Goal: Task Accomplishment & Management: Complete application form

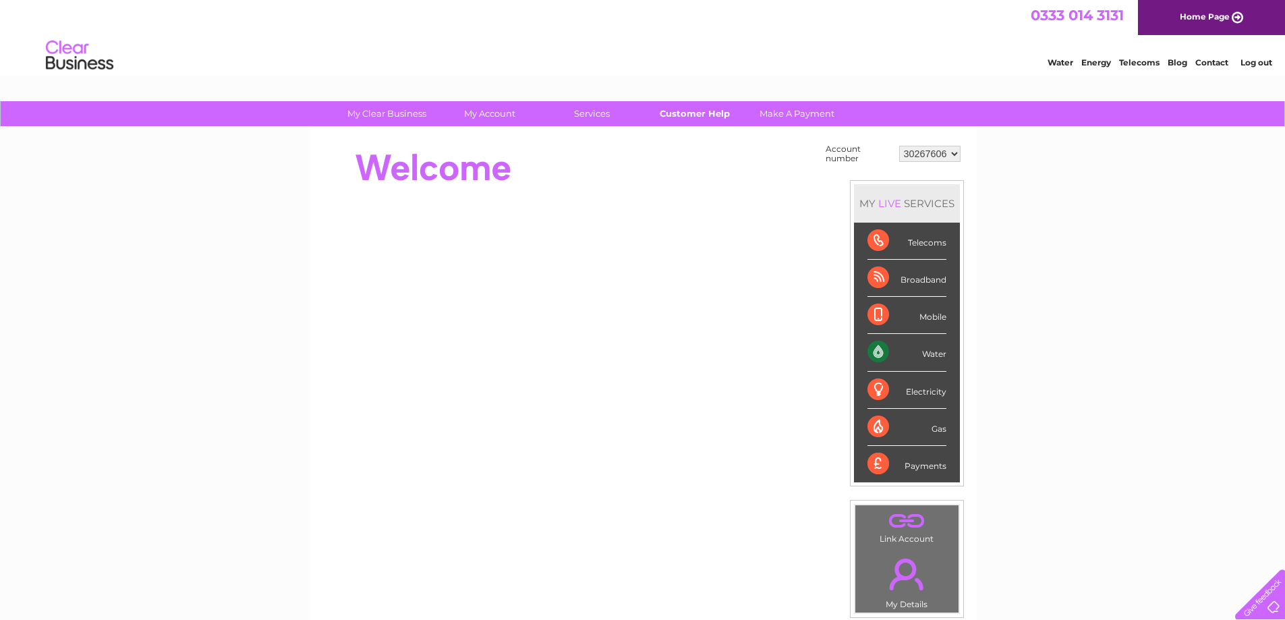
click at [703, 117] on link "Customer Help" at bounding box center [694, 113] width 111 height 25
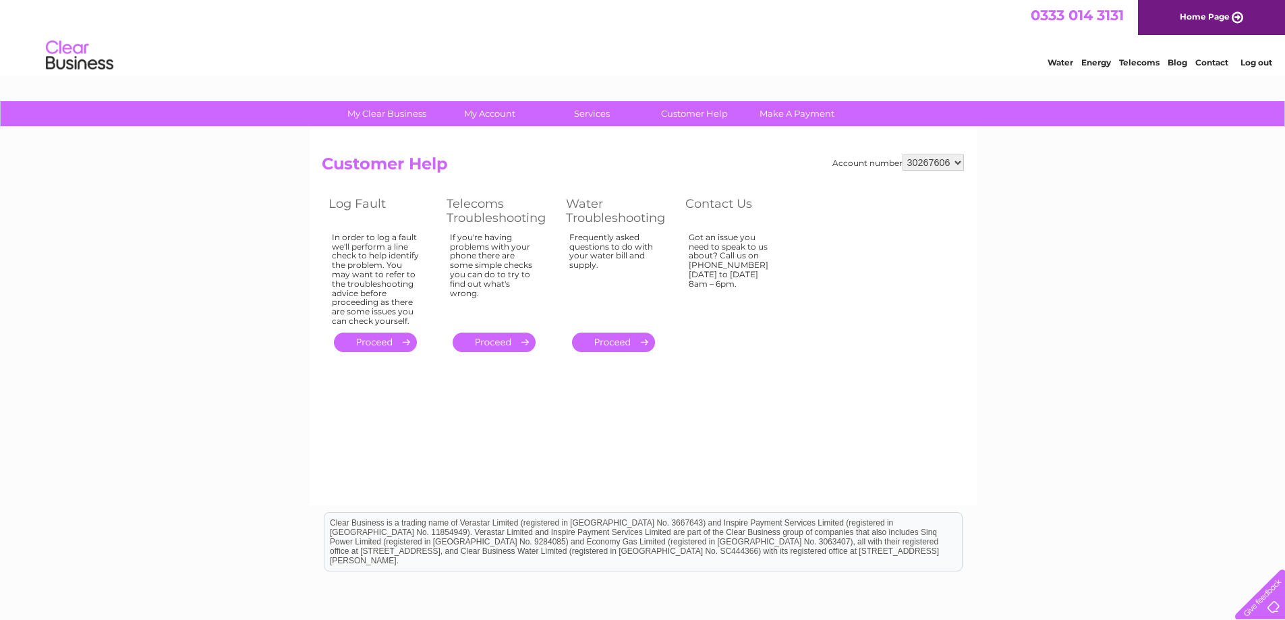
click at [1216, 63] on link "Contact" at bounding box center [1211, 62] width 33 height 10
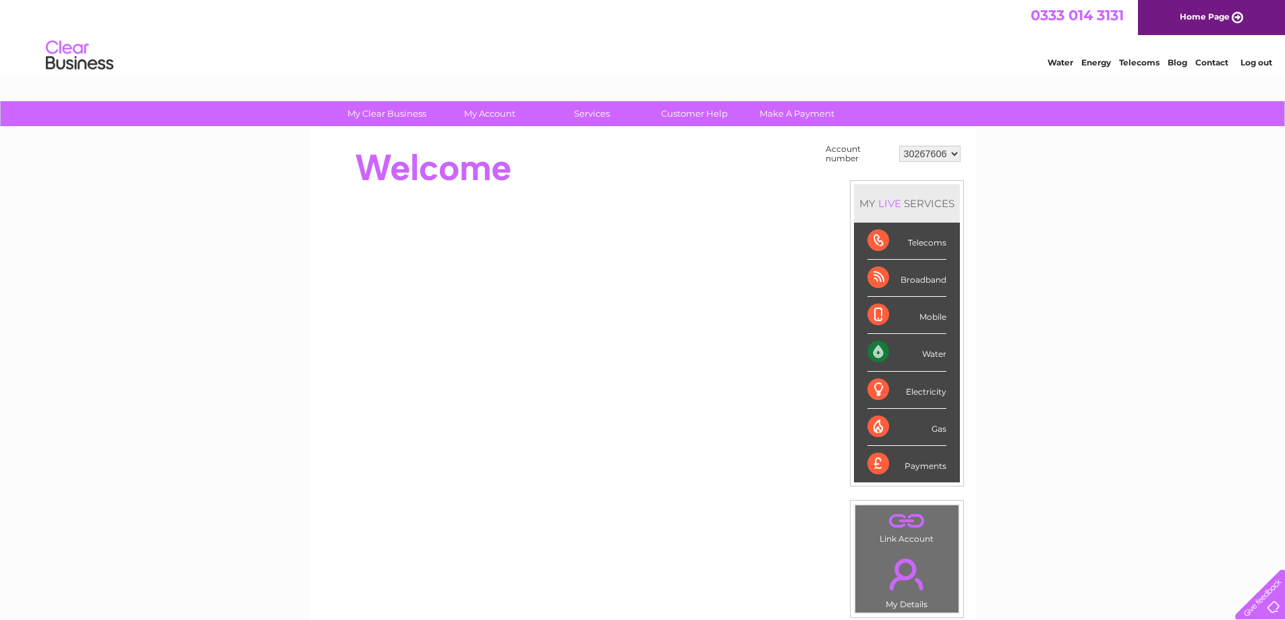
click at [879, 352] on div "Water" at bounding box center [906, 352] width 79 height 37
click at [878, 352] on div "Water" at bounding box center [906, 352] width 79 height 37
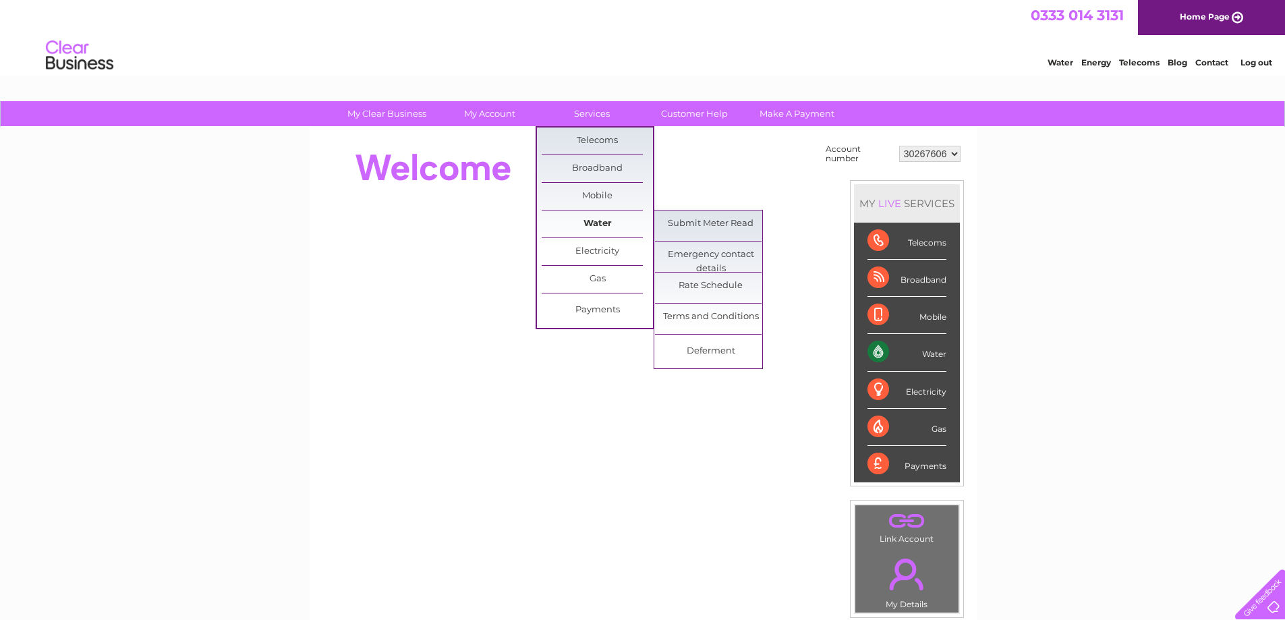
click at [591, 226] on link "Water" at bounding box center [596, 223] width 111 height 27
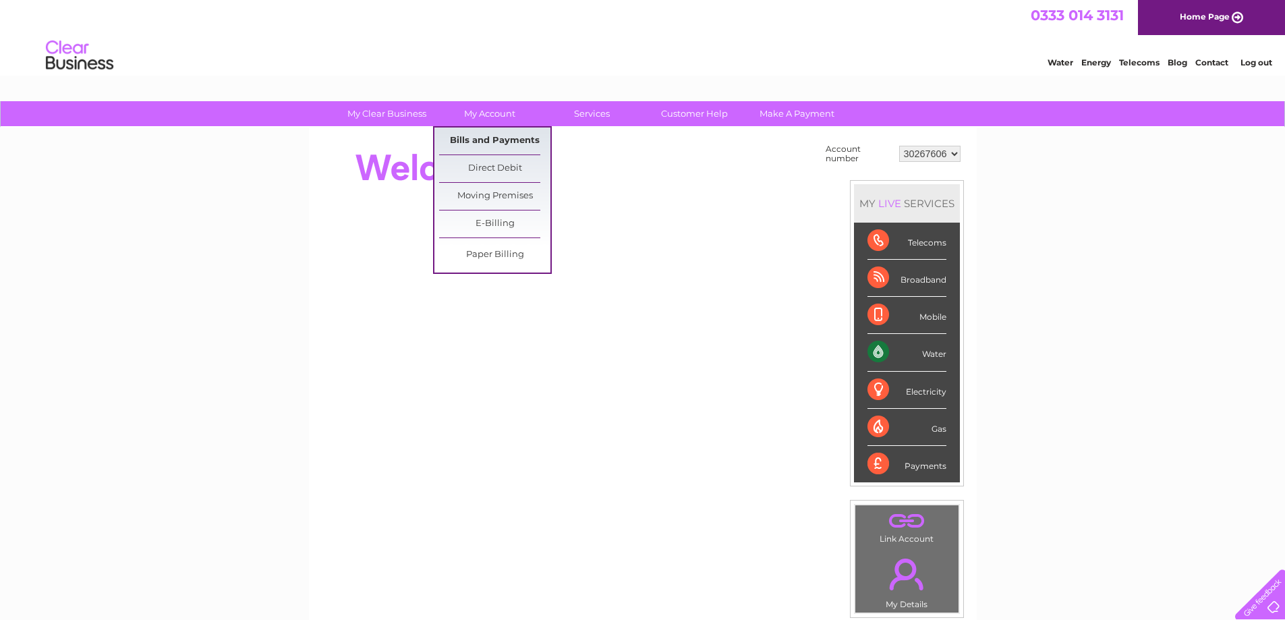
click at [488, 140] on link "Bills and Payments" at bounding box center [494, 140] width 111 height 27
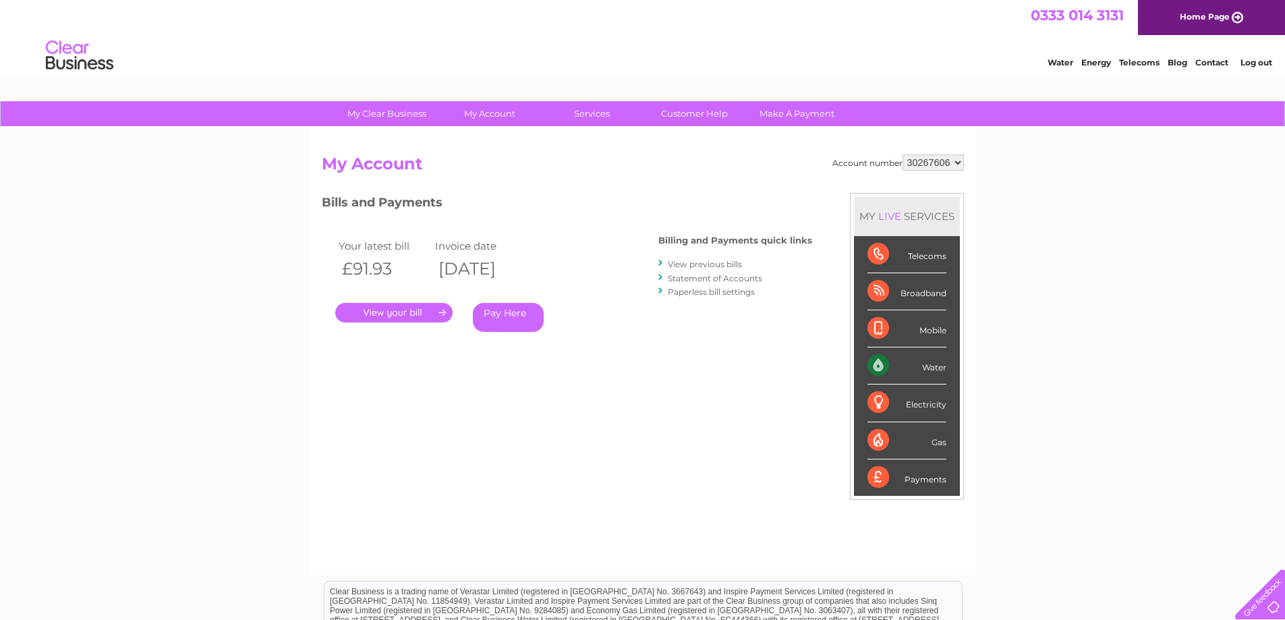
click at [394, 314] on link "." at bounding box center [393, 313] width 117 height 20
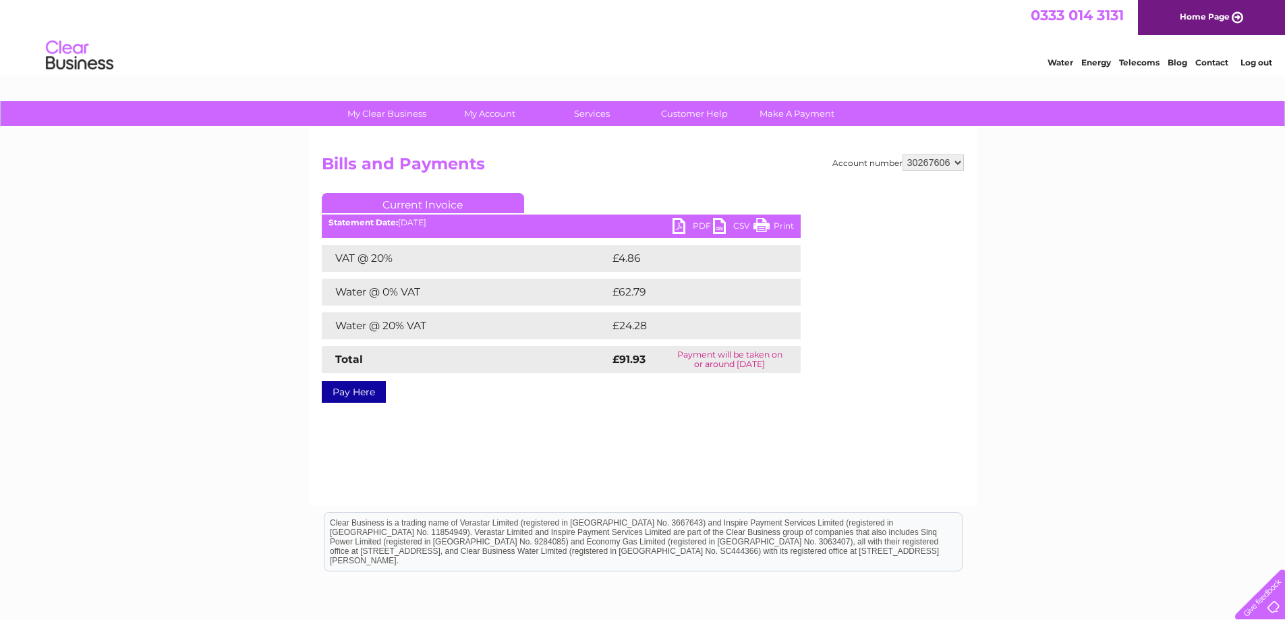
click at [699, 226] on link "PDF" at bounding box center [692, 228] width 40 height 20
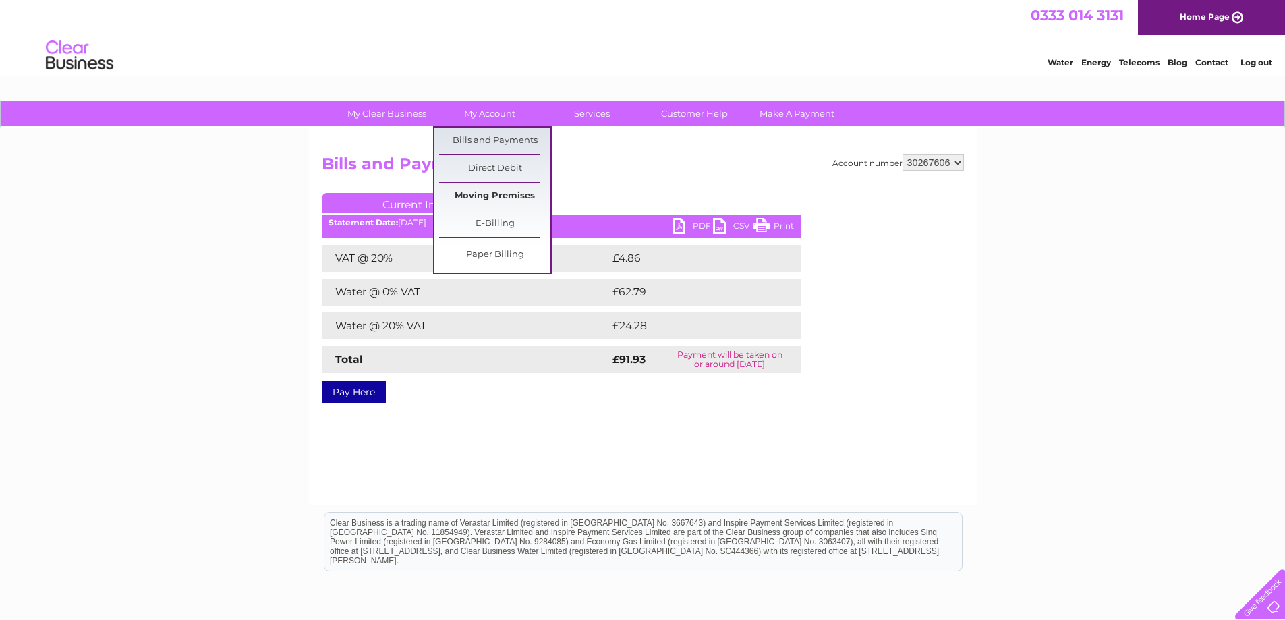
click at [512, 195] on link "Moving Premises" at bounding box center [494, 196] width 111 height 27
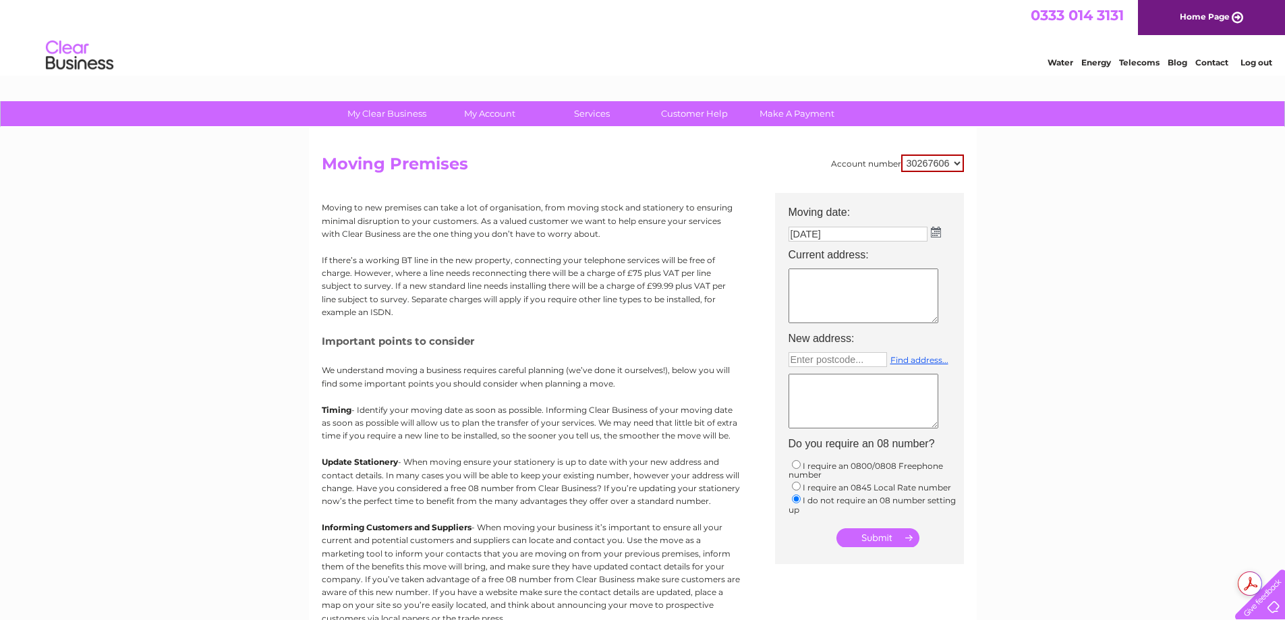
click at [939, 233] on img at bounding box center [936, 232] width 10 height 11
click at [800, 254] on div "Prev Next September 2025" at bounding box center [863, 253] width 147 height 20
click at [924, 287] on link "5" at bounding box center [923, 291] width 27 height 13
click at [821, 283] on textarea at bounding box center [863, 295] width 150 height 55
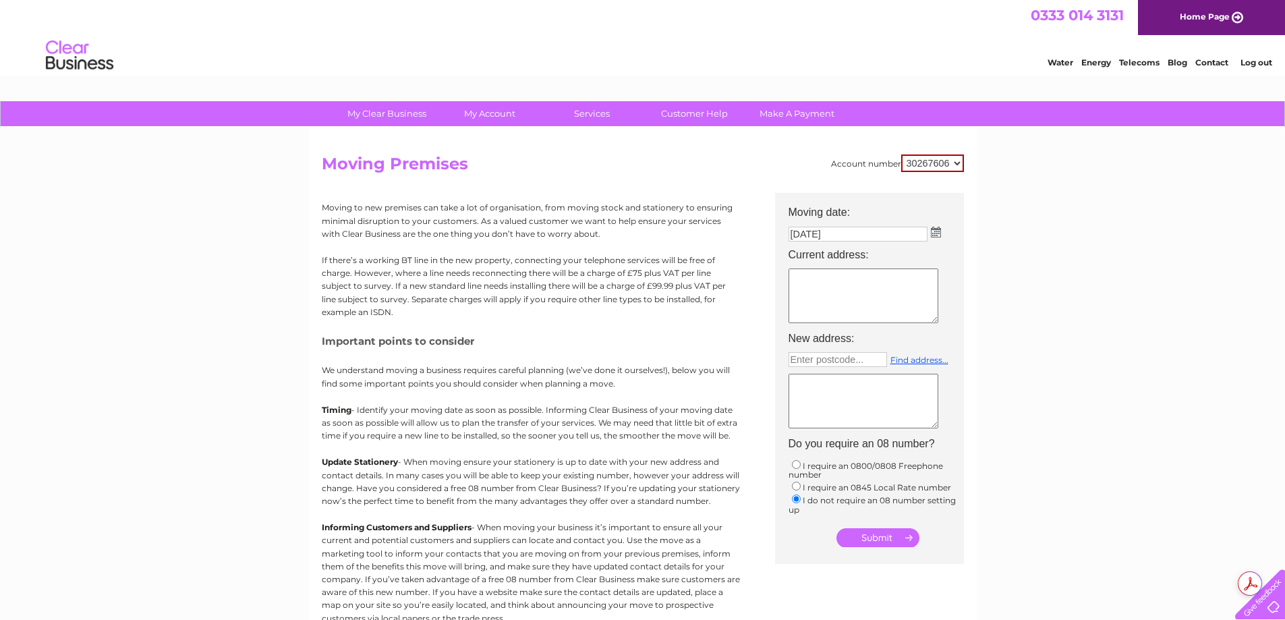
type textarea "£"
click at [799, 287] on textarea "Violet House, 3 Violet Steet, Paisley" at bounding box center [863, 295] width 150 height 55
click at [868, 288] on textarea "Violet House, 3 Violet Street, Paisley" at bounding box center [863, 295] width 150 height 55
type textarea "Violet House, 3 Violet Street, Paisley, PA1 1PA"
click at [864, 359] on input "text" at bounding box center [837, 359] width 98 height 15
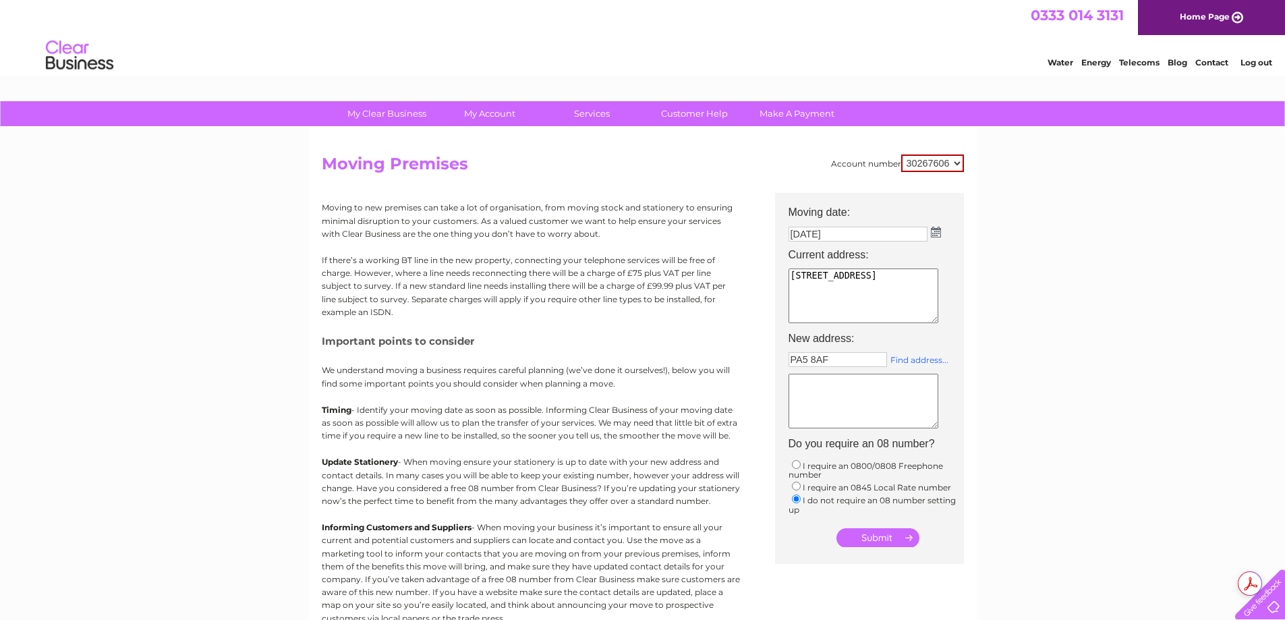
type input "PA5 8AF"
click at [918, 363] on link "Find address..." at bounding box center [919, 360] width 58 height 10
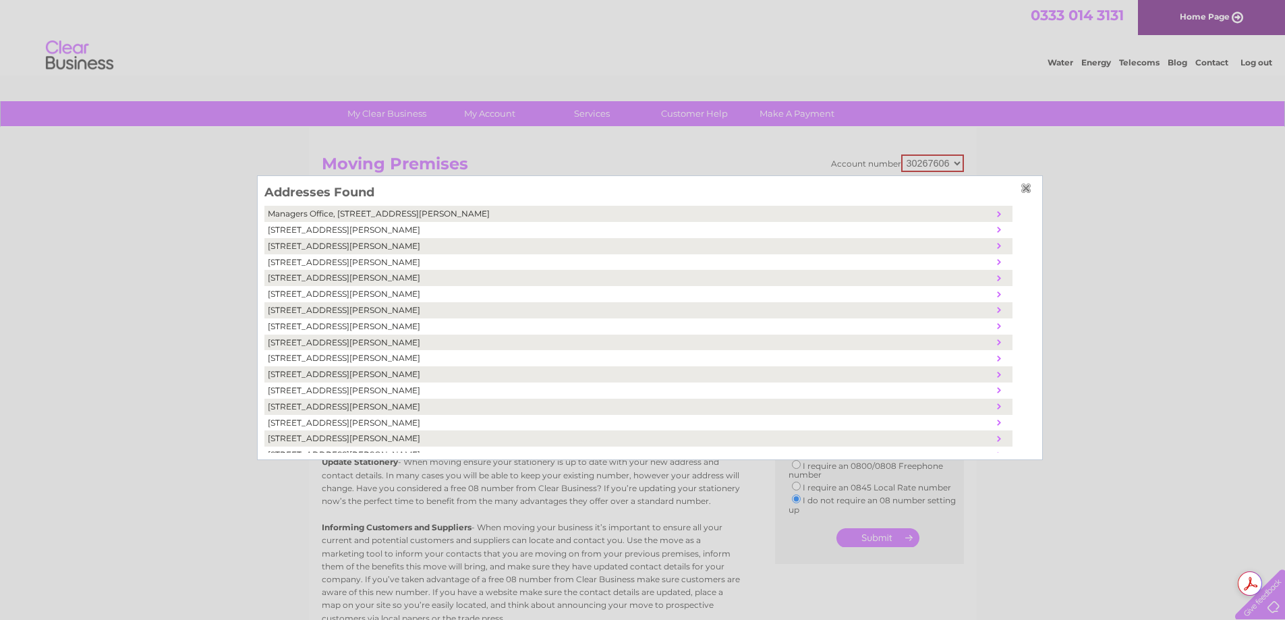
click at [391, 342] on td "11, Walkinshaw Street, Johnstone, United Kingdom, PA5 8AF" at bounding box center [628, 342] width 729 height 16
type textarea "11 Walkinshaw Street Johnstone United Kingdom PA5 8AF"
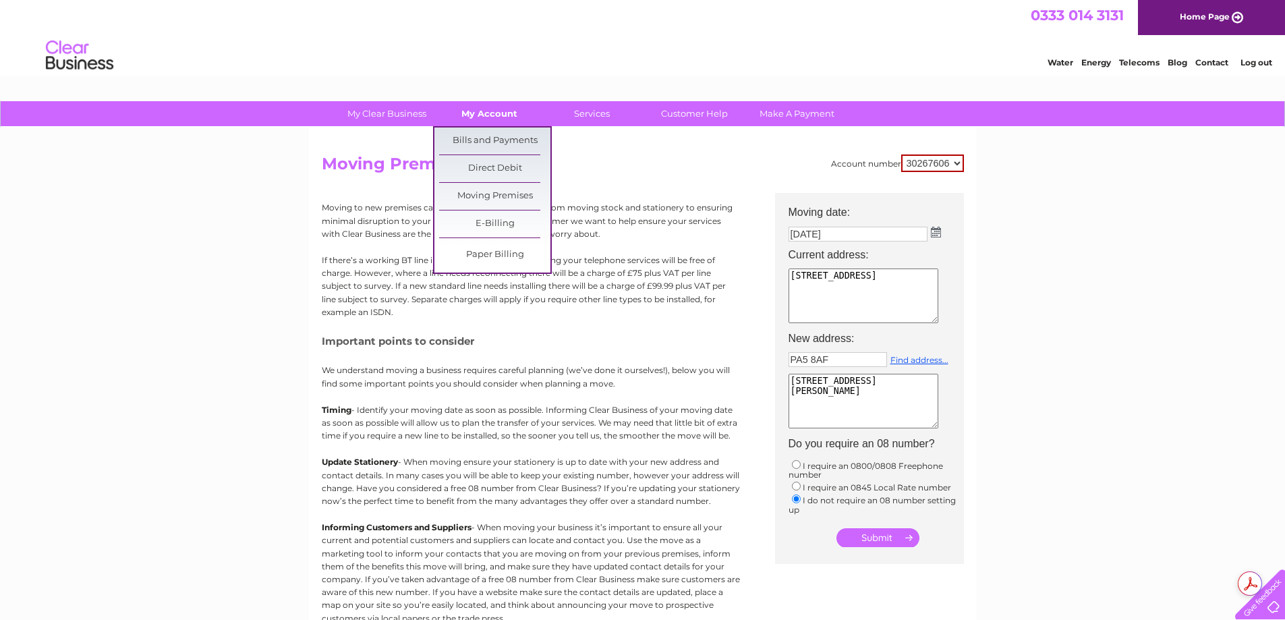
click at [489, 113] on link "My Account" at bounding box center [489, 113] width 111 height 25
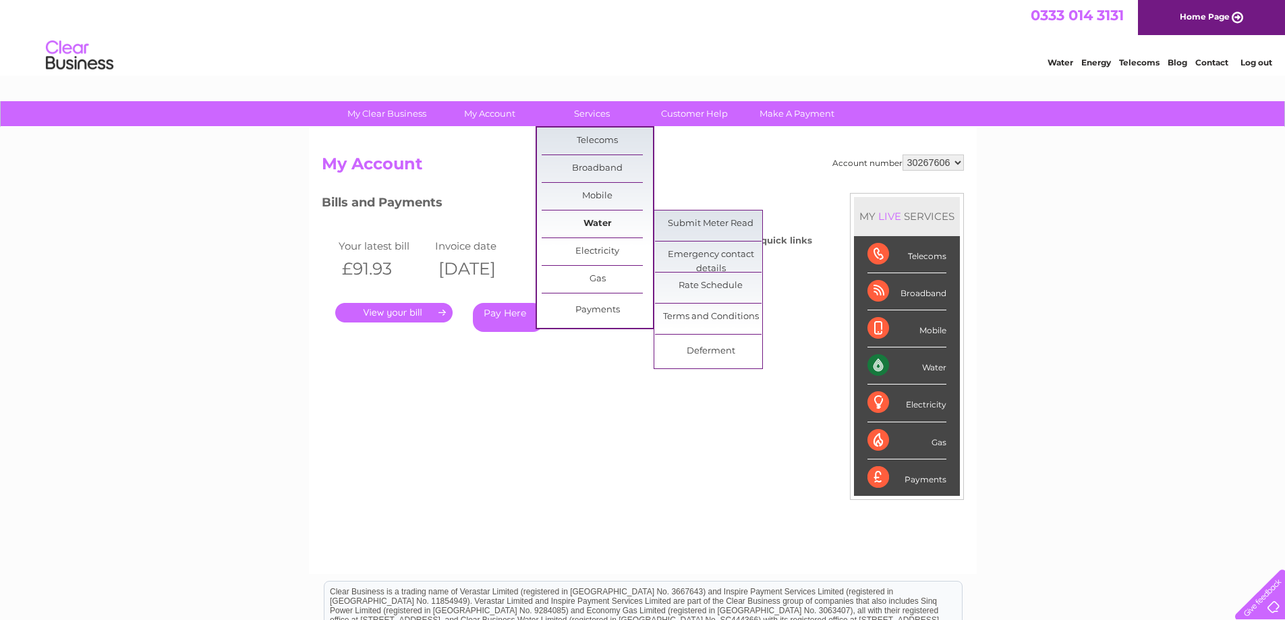
click at [589, 221] on link "Water" at bounding box center [596, 223] width 111 height 27
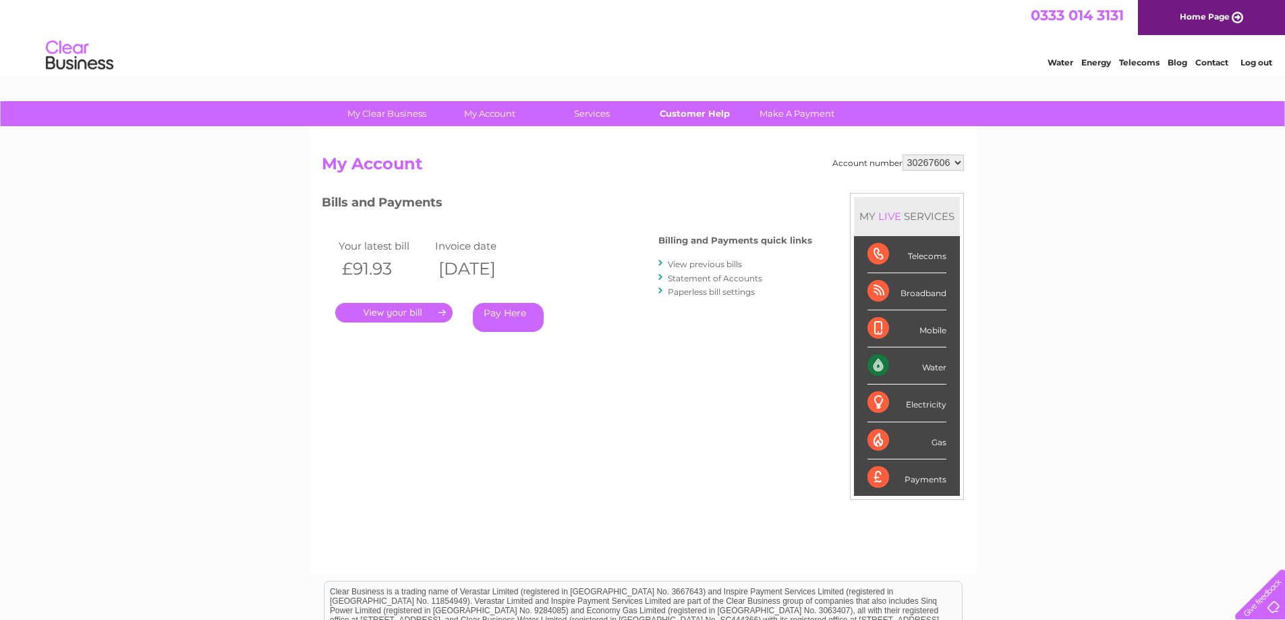
click at [700, 114] on link "Customer Help" at bounding box center [694, 113] width 111 height 25
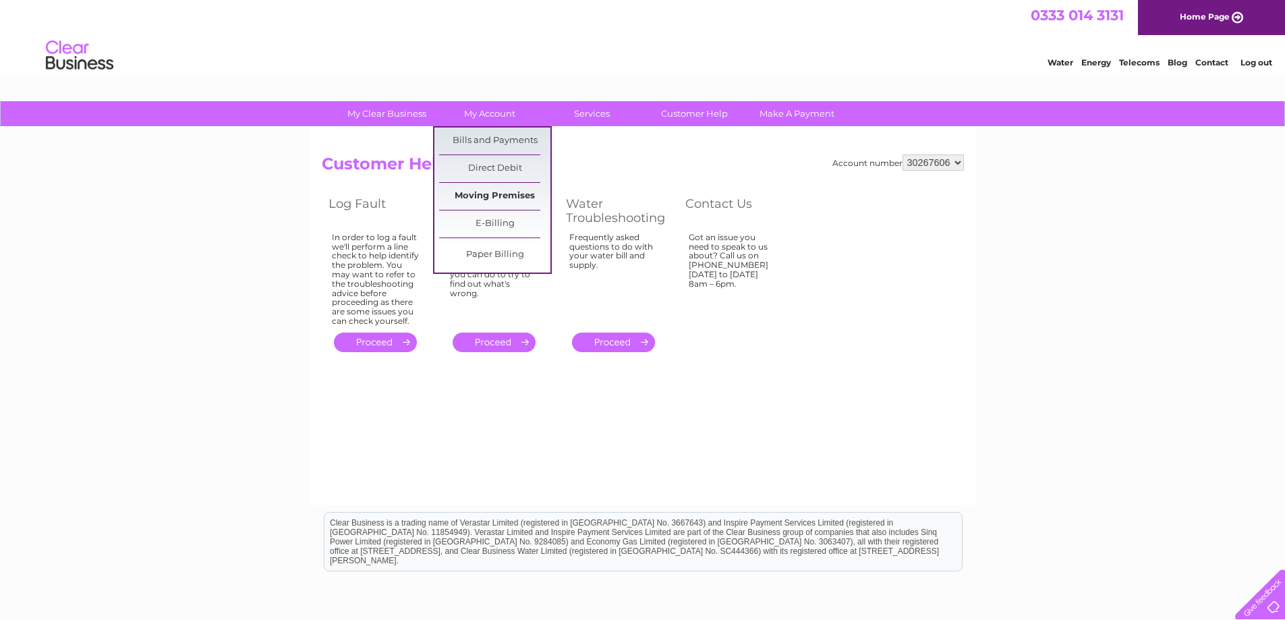
click at [475, 197] on link "Moving Premises" at bounding box center [494, 196] width 111 height 27
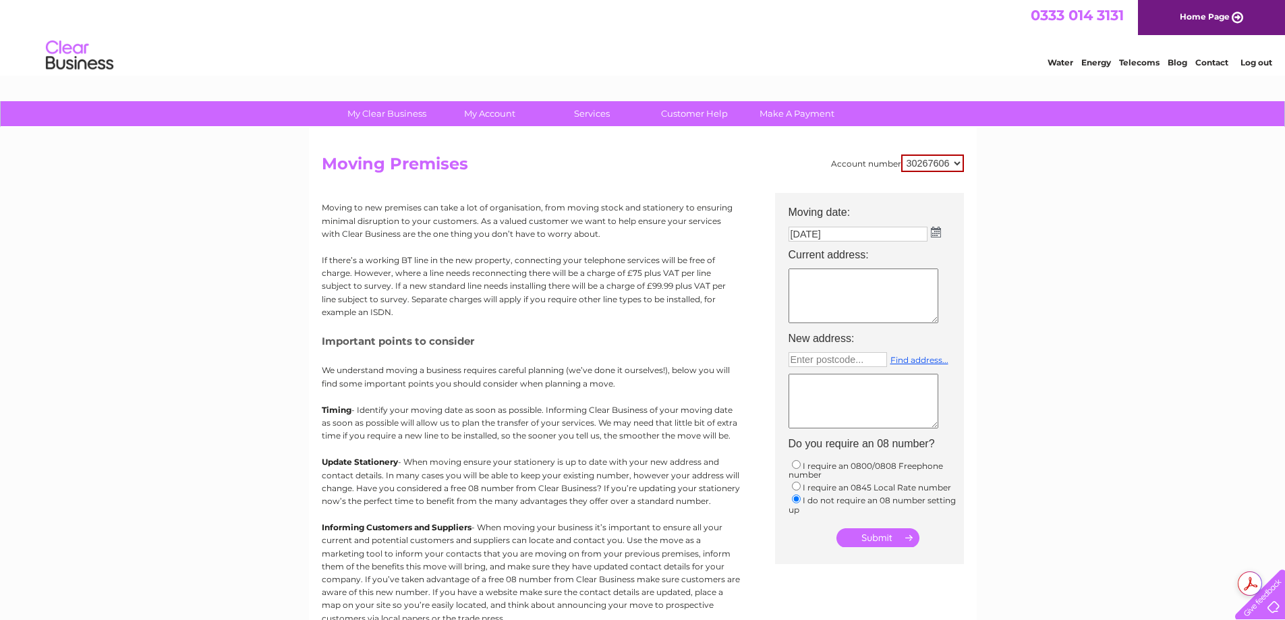
click at [808, 272] on textarea at bounding box center [863, 295] width 150 height 55
type textarea "!"
type textarea "1"
type textarea "3"
type textarea "Violet House, 3 Violet Street, Paisley, PA1 1PA"
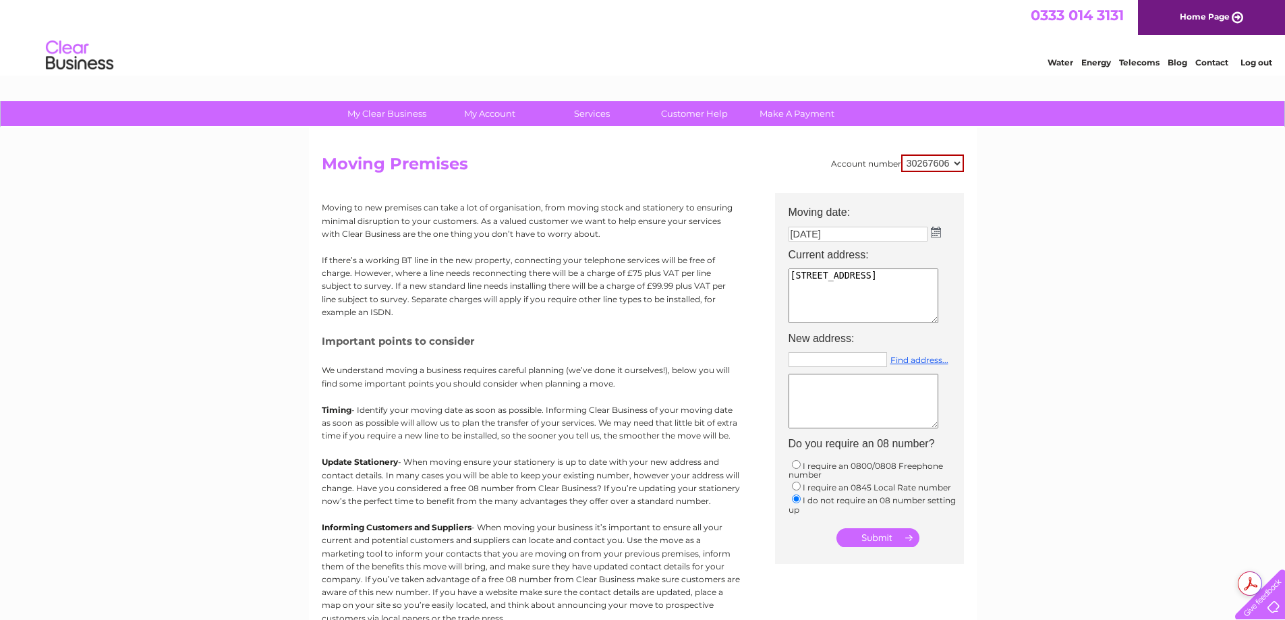
click at [827, 363] on input "text" at bounding box center [837, 359] width 98 height 15
type input "PA5 8AF"
click at [822, 394] on textarea at bounding box center [863, 401] width 150 height 55
click at [931, 360] on link "Find address..." at bounding box center [919, 360] width 58 height 10
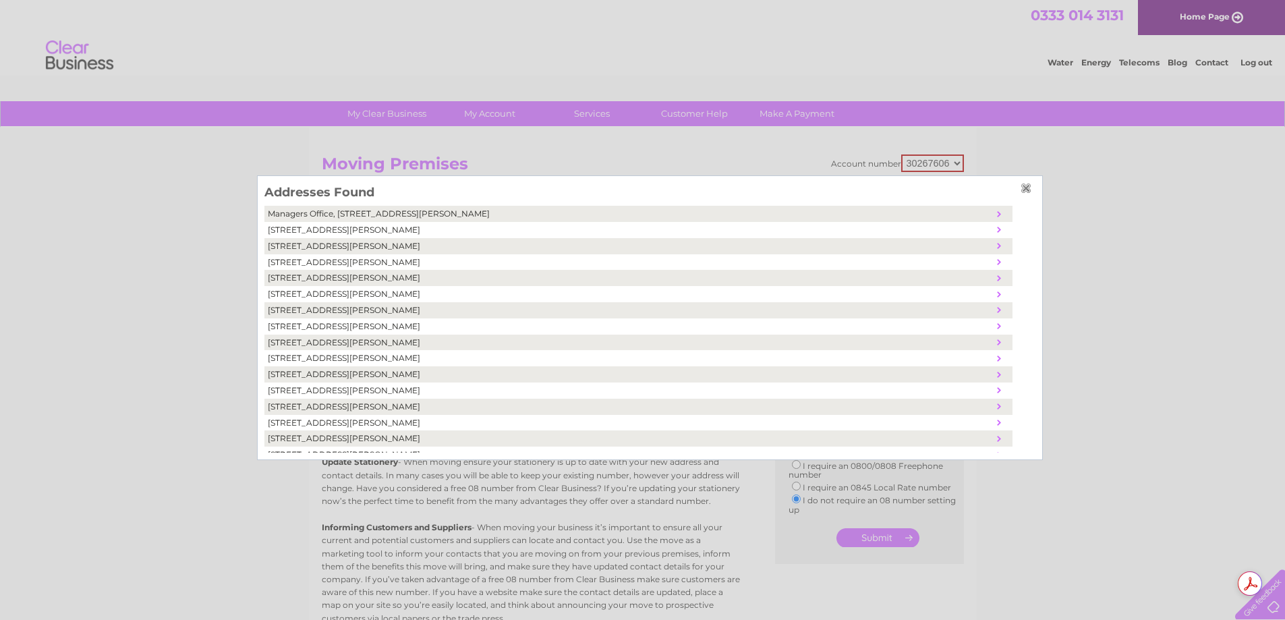
click at [336, 341] on td "11, Walkinshaw Street, Johnstone, United Kingdom, PA5 8AF" at bounding box center [628, 342] width 729 height 16
type textarea "11 Walkinshaw Street Johnstone United Kingdom PA5 8AF"
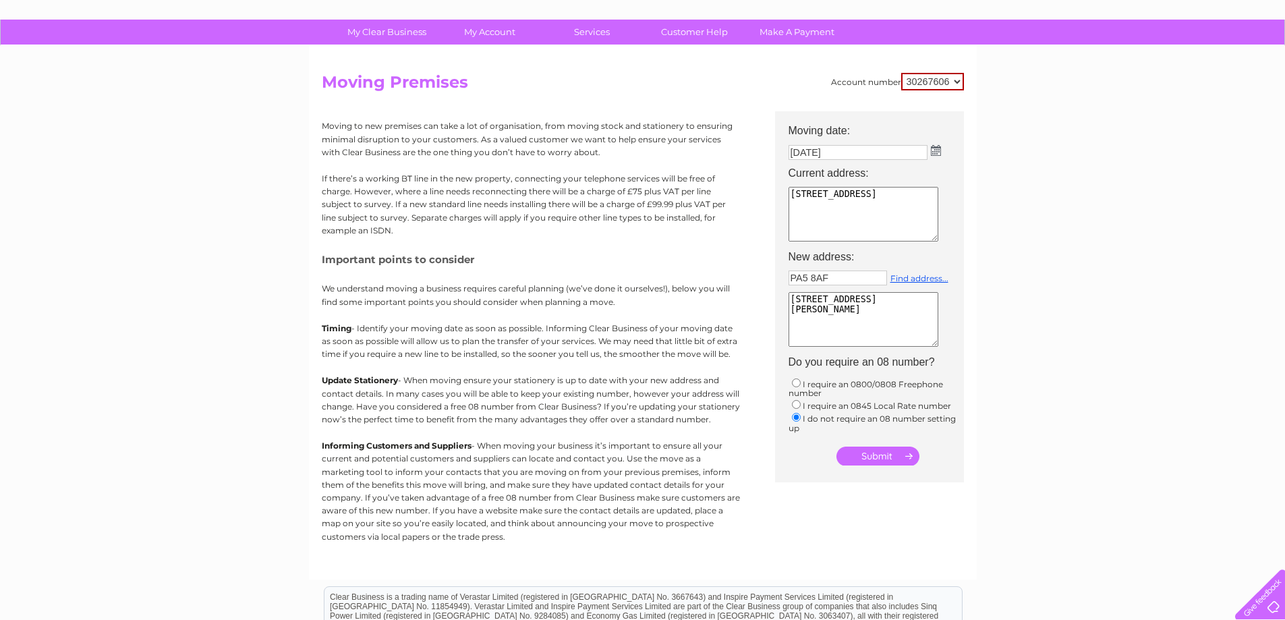
scroll to position [135, 0]
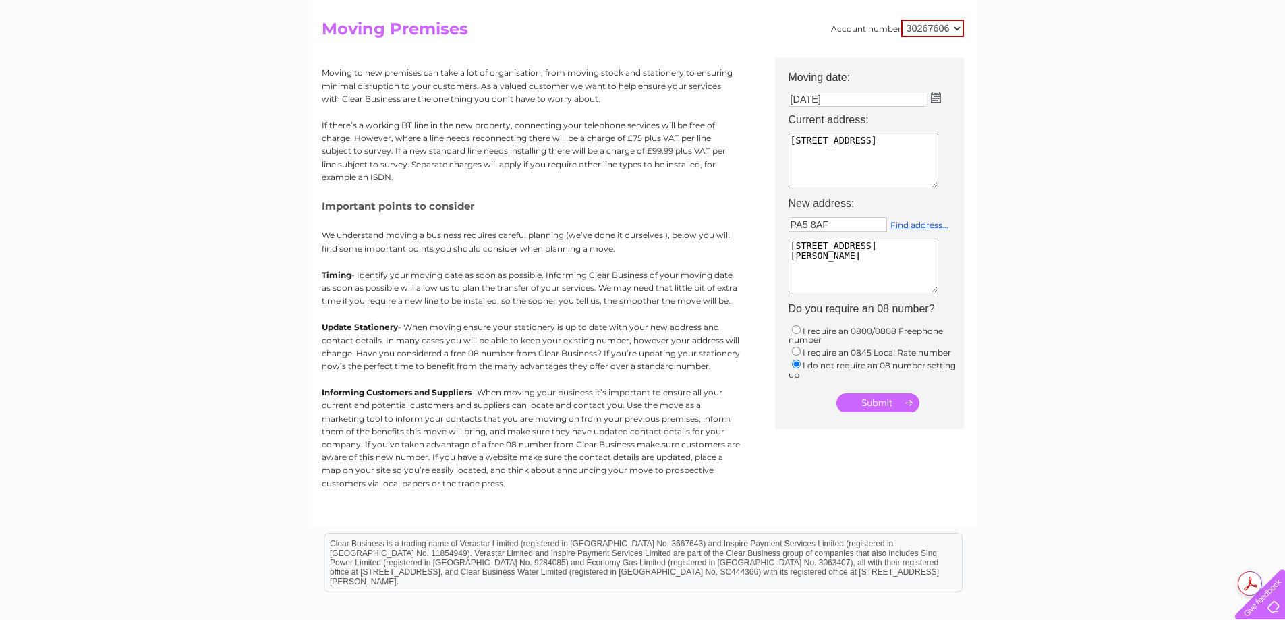
click at [891, 404] on input "submit" at bounding box center [877, 402] width 83 height 19
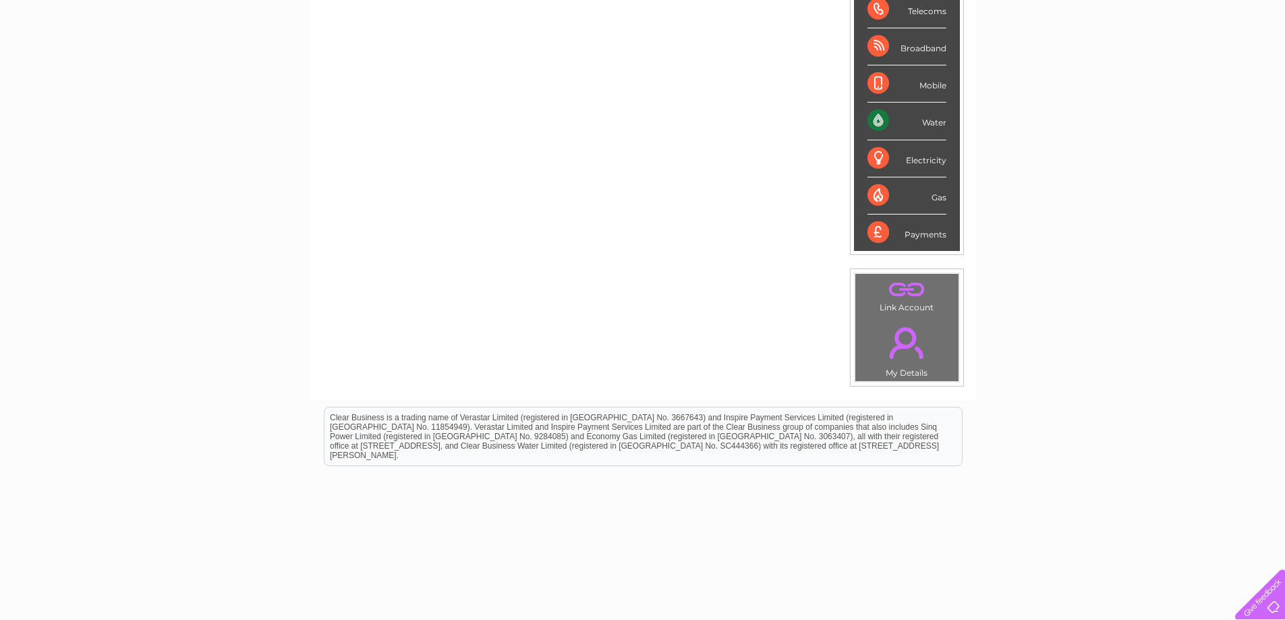
scroll to position [252, 0]
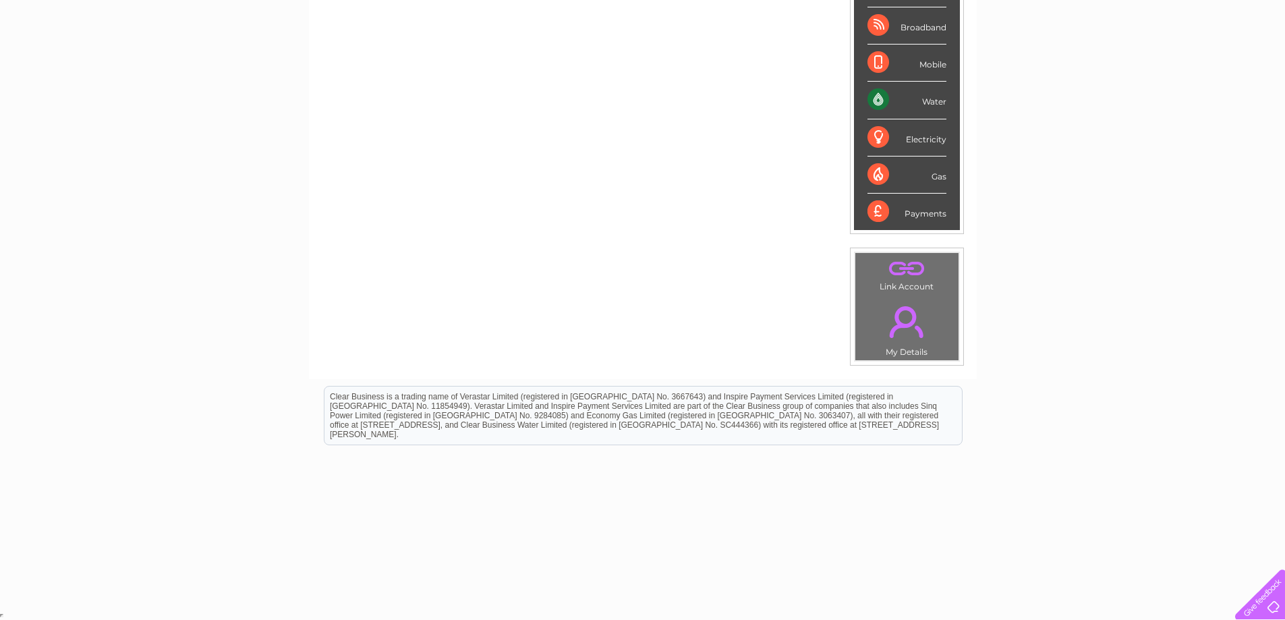
click at [904, 328] on link "." at bounding box center [906, 321] width 96 height 47
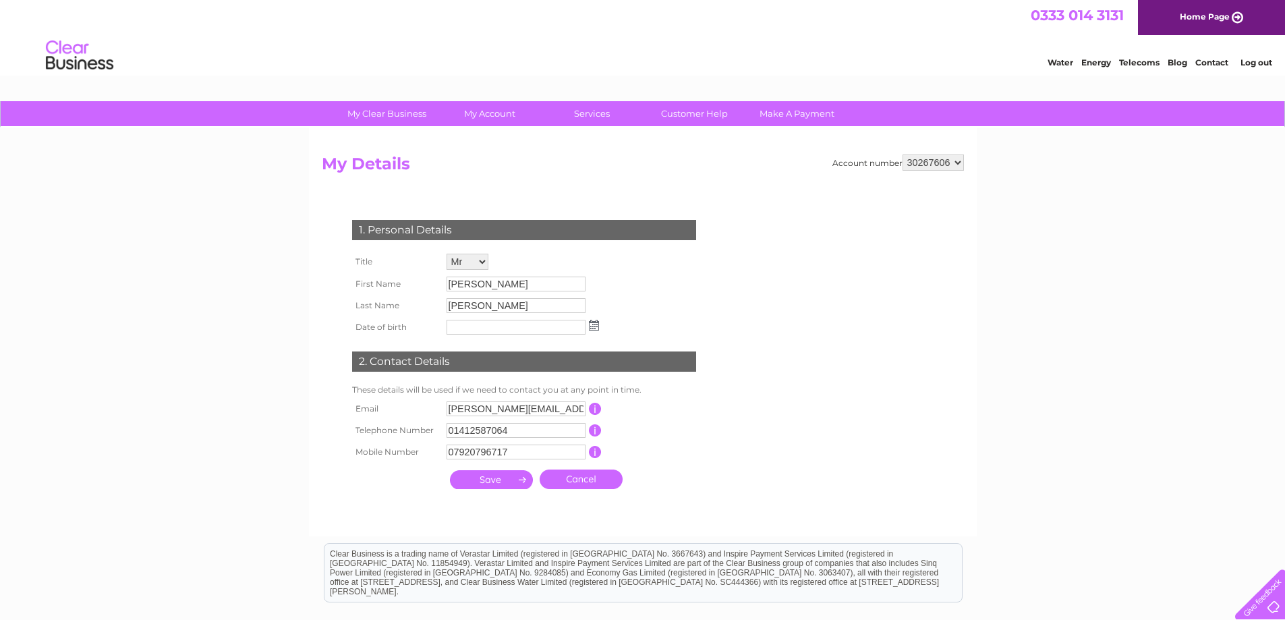
click at [1067, 64] on link "Water" at bounding box center [1060, 62] width 26 height 10
